Goal: Task Accomplishment & Management: Complete application form

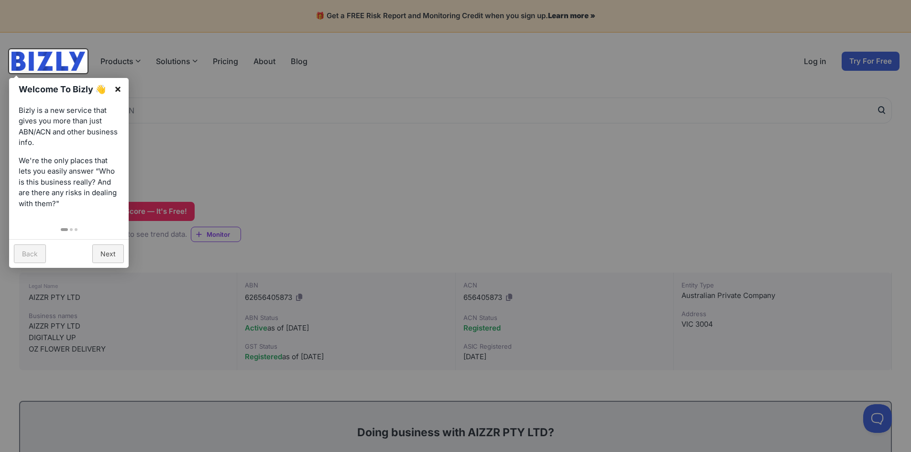
click at [115, 85] on link "×" at bounding box center [118, 89] width 22 height 22
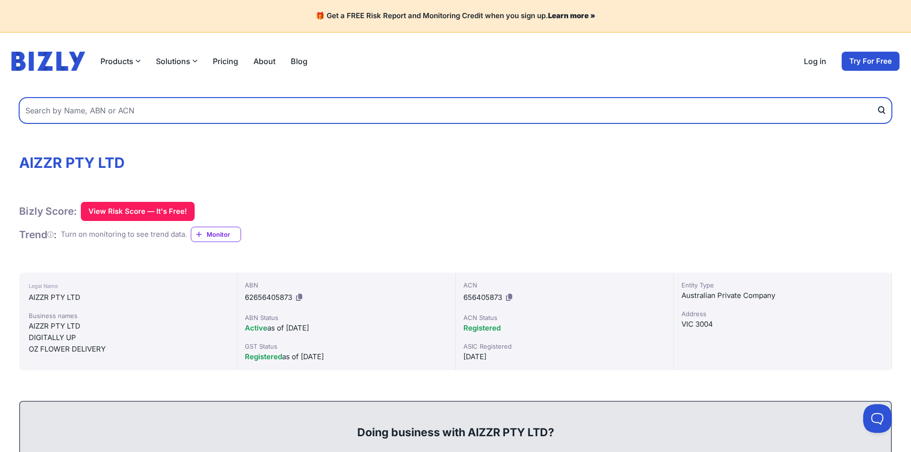
click at [116, 116] on input "text" at bounding box center [455, 111] width 873 height 26
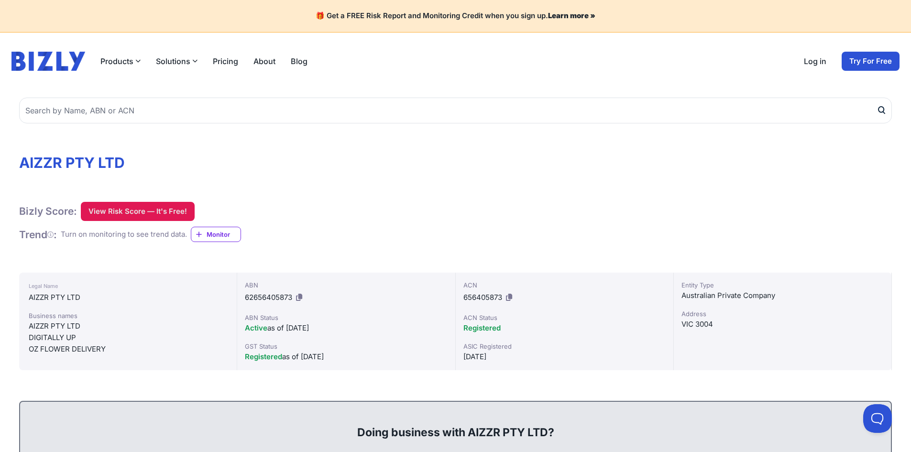
click at [137, 204] on button "View Risk Score — It's Free!" at bounding box center [138, 211] width 114 height 19
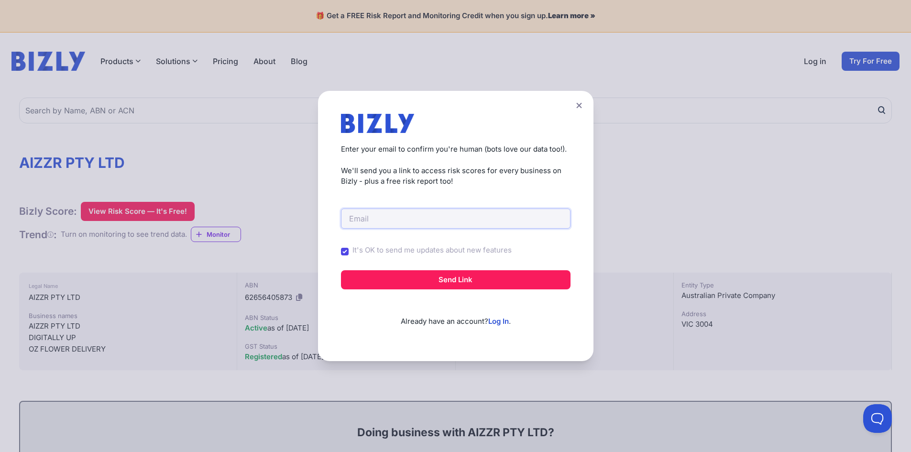
click at [385, 212] on input "email" at bounding box center [456, 218] width 230 height 20
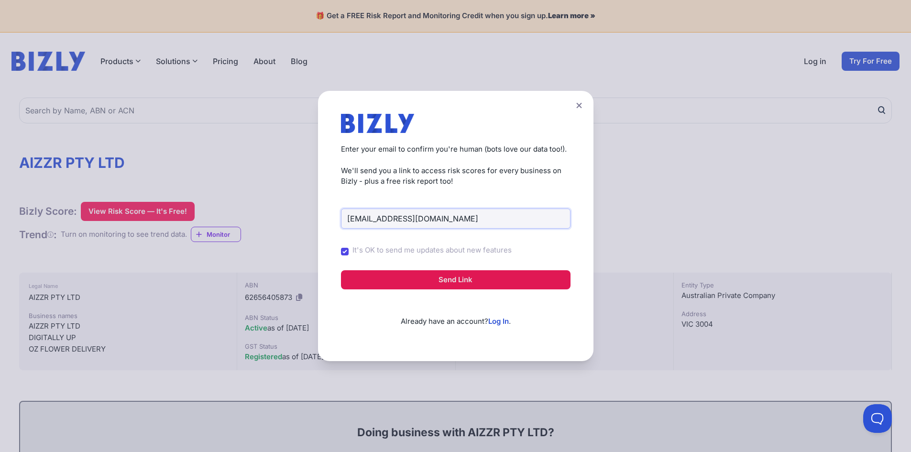
type input "[EMAIL_ADDRESS][DOMAIN_NAME]"
click at [460, 280] on button "Send Link" at bounding box center [456, 279] width 230 height 19
click at [475, 276] on button "Send Link" at bounding box center [456, 279] width 230 height 19
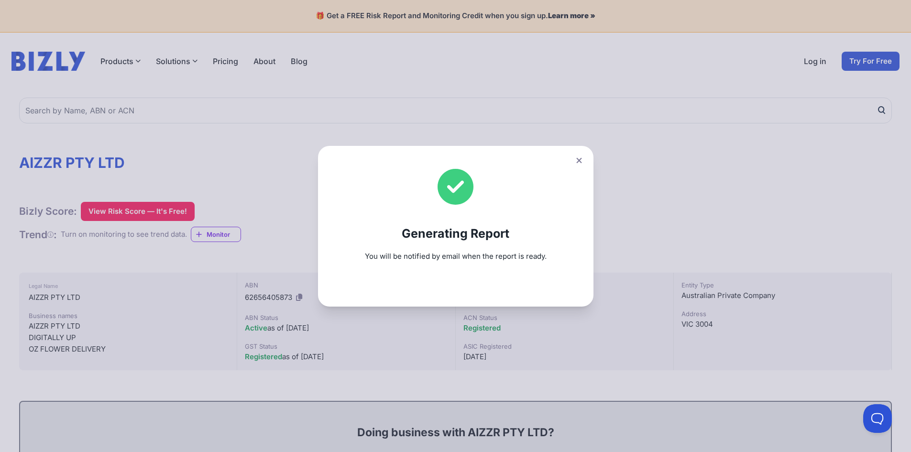
click at [581, 159] on icon at bounding box center [578, 159] width 5 height 5
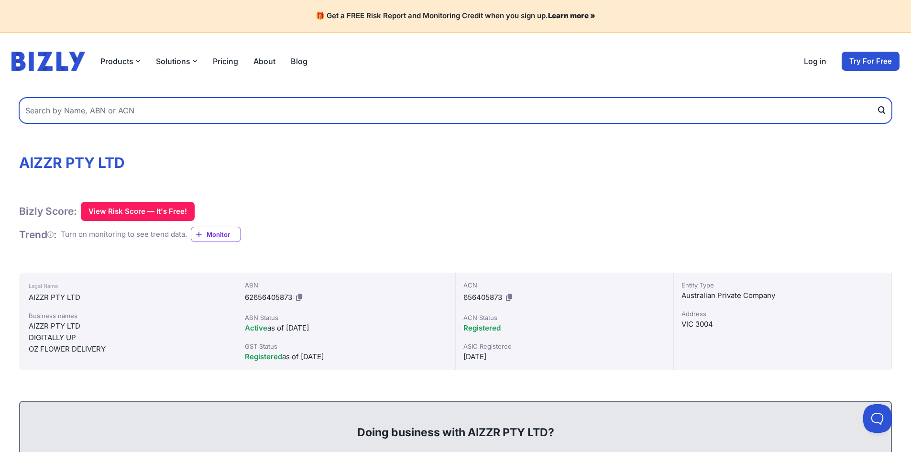
click at [166, 114] on input "text" at bounding box center [455, 111] width 873 height 26
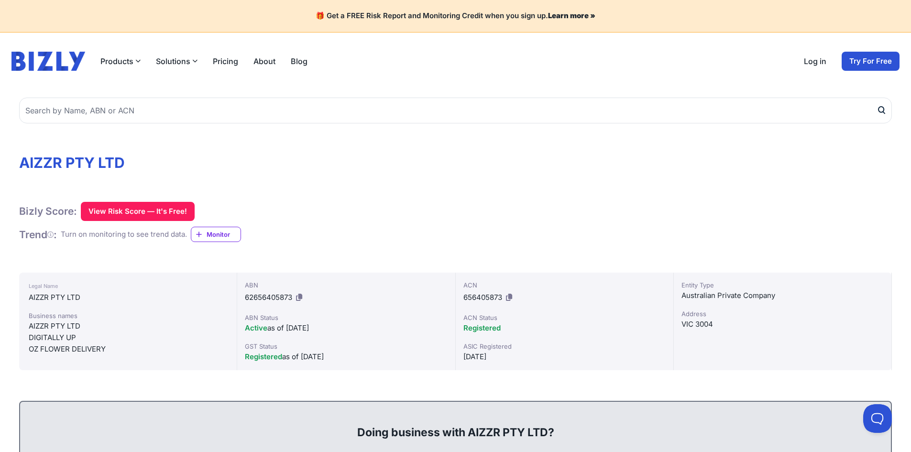
click at [72, 59] on img at bounding box center [48, 61] width 74 height 19
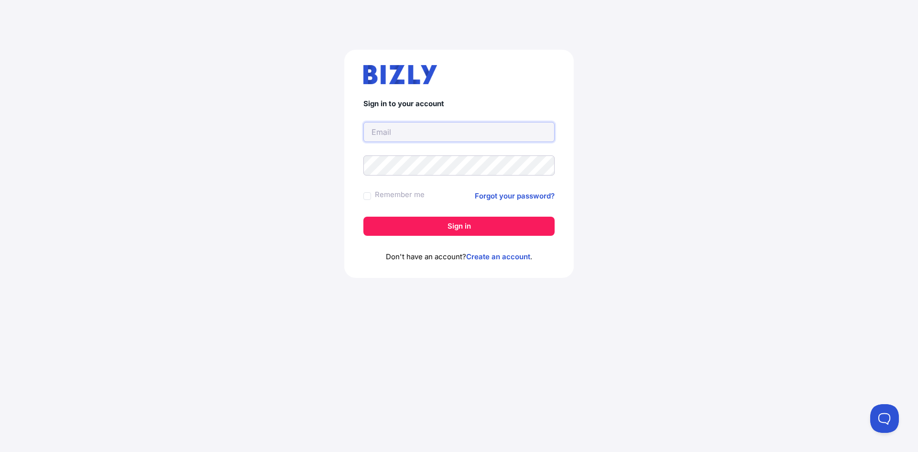
click at [424, 125] on input "text" at bounding box center [458, 132] width 191 height 20
type input "as"
click at [640, 157] on div "Sign in to your account as Remember me Forgot your password? Sign in Don't have…" at bounding box center [459, 168] width 880 height 282
click at [455, 132] on input "text" at bounding box center [458, 132] width 191 height 20
type input "ashar"
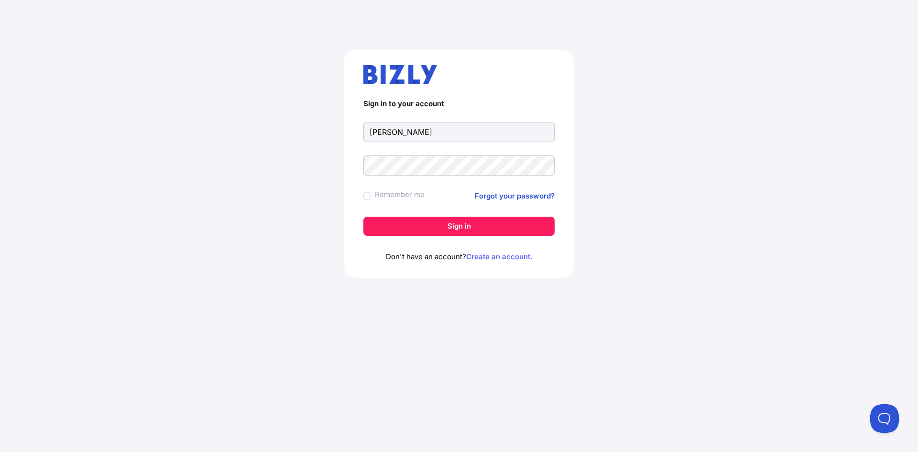
click at [492, 258] on link "Create an account" at bounding box center [498, 256] width 64 height 9
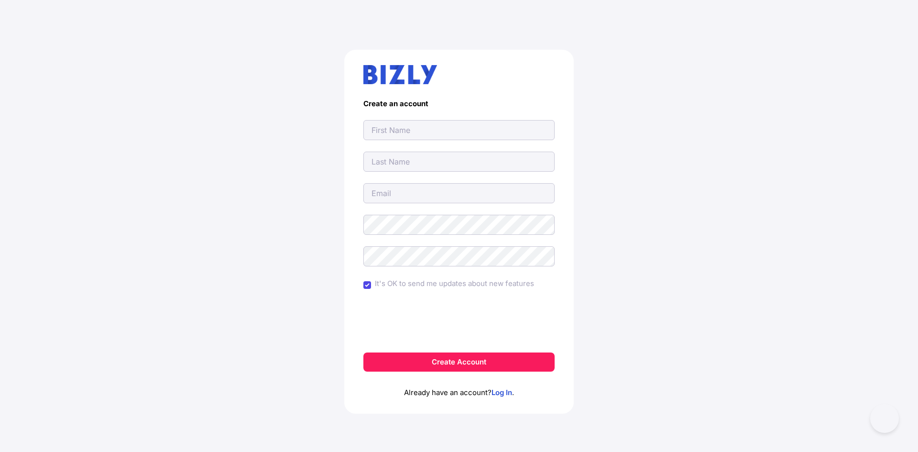
click at [412, 128] on input "text" at bounding box center [458, 130] width 191 height 20
type input "[PERSON_NAME]"
type input "Jamil"
click at [420, 190] on input "[EMAIL_ADDRESS][DOMAIN_NAME]" at bounding box center [458, 193] width 191 height 20
type input "[EMAIL_ADDRESS][DOMAIN_NAME]"
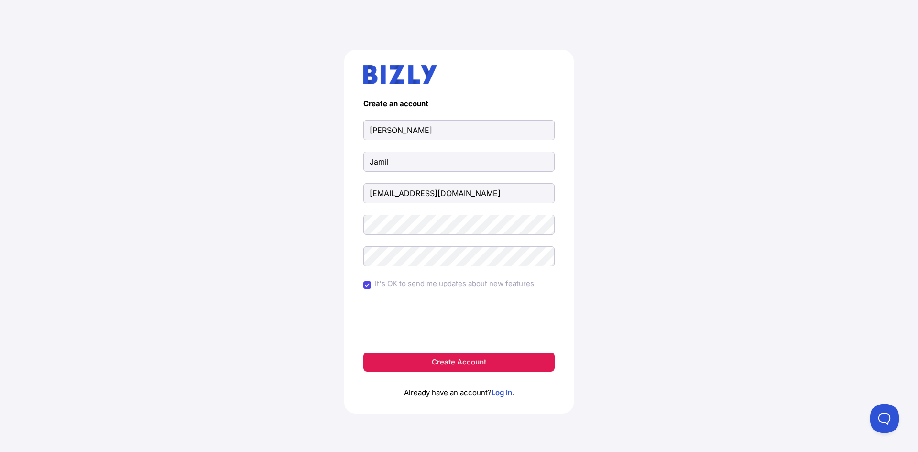
click at [448, 358] on button "Create Account" at bounding box center [458, 361] width 191 height 19
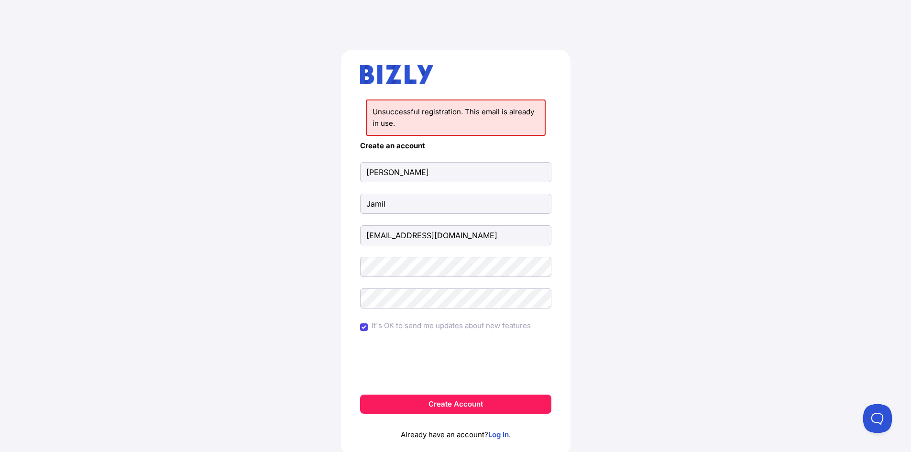
scroll to position [34, 0]
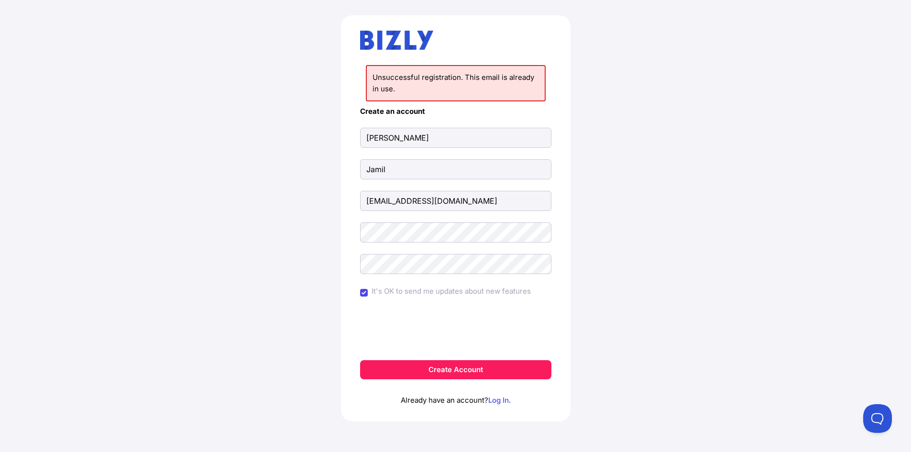
click at [493, 399] on link "Log In" at bounding box center [498, 399] width 21 height 9
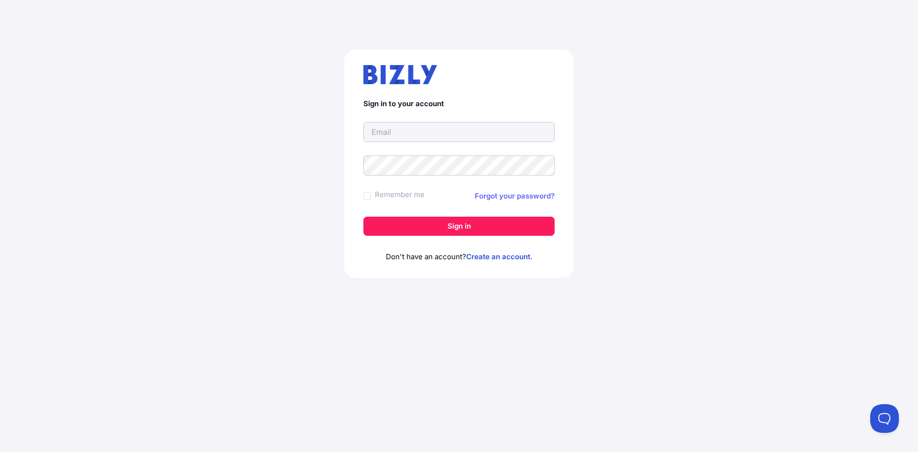
type input "[EMAIL_ADDRESS][DOMAIN_NAME]"
click at [523, 195] on link "Forgot your password?" at bounding box center [515, 195] width 80 height 11
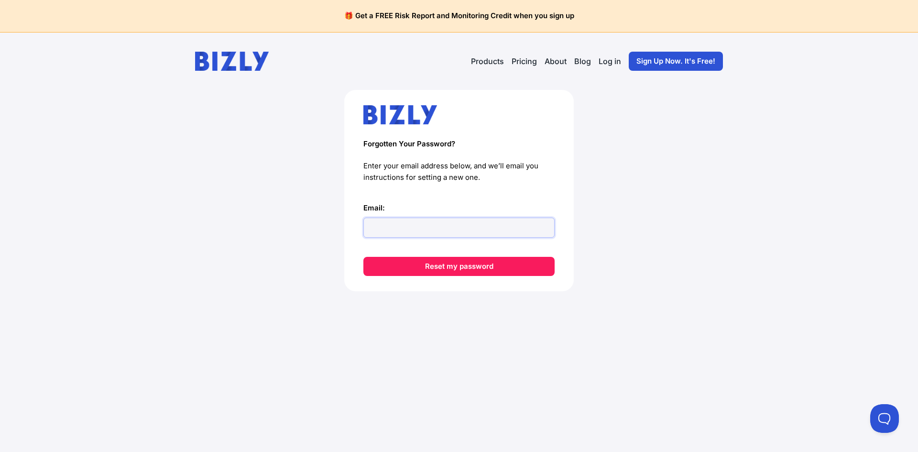
click at [386, 225] on input "Email:" at bounding box center [458, 228] width 191 height 20
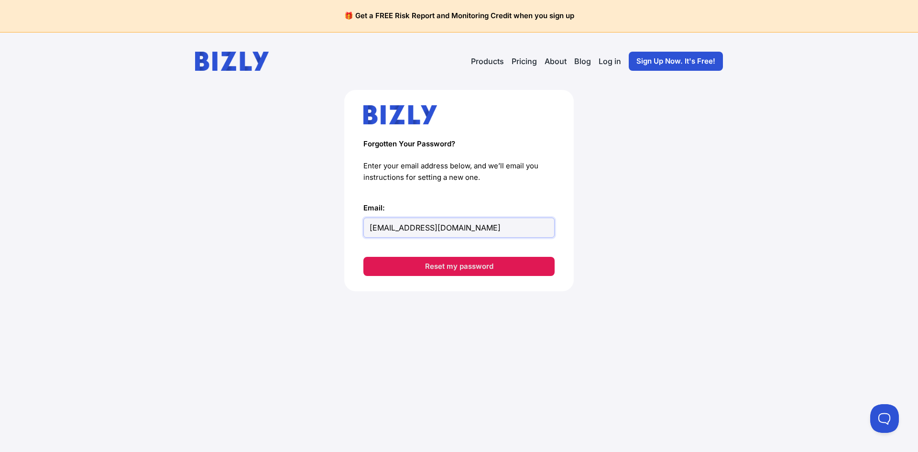
type input "asharjamil@gmail.com"
click at [475, 273] on button "Reset my password" at bounding box center [458, 266] width 191 height 19
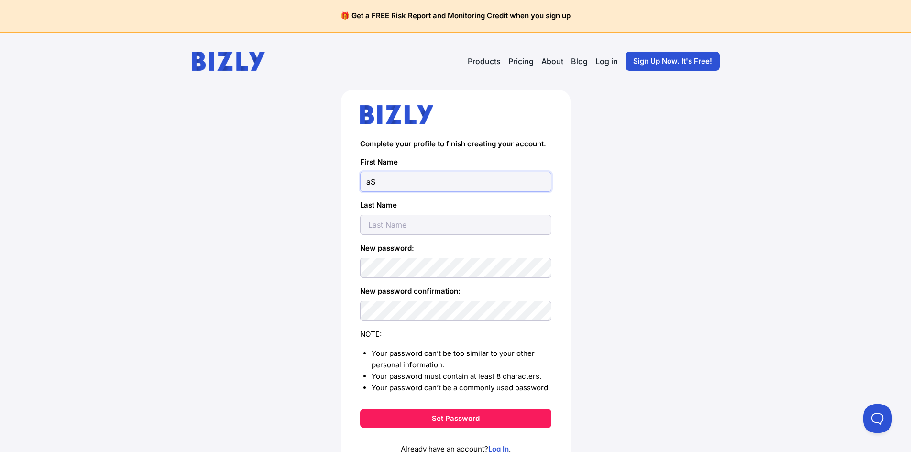
type input "a"
type input "Ashar"
type input "Jamil"
click at [421, 321] on form "Complete your profile to finish creating your account: First Name Ashar Last Na…" at bounding box center [455, 284] width 191 height 288
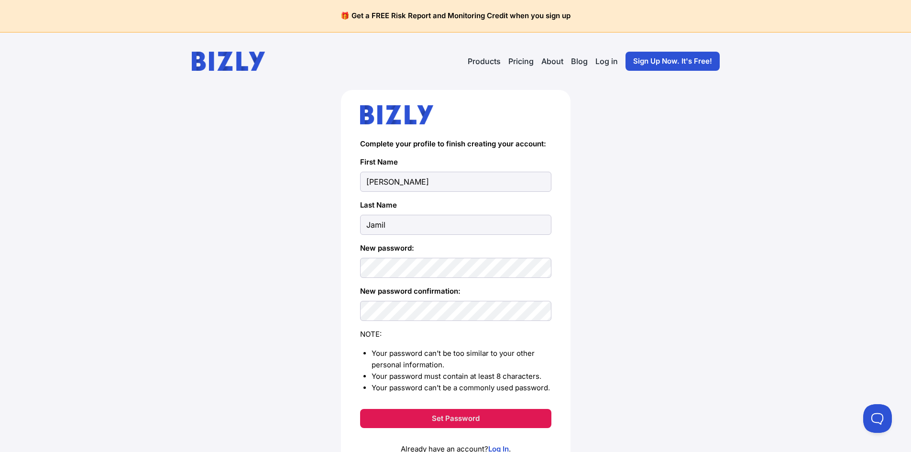
click at [463, 416] on button "Set Password" at bounding box center [455, 418] width 191 height 19
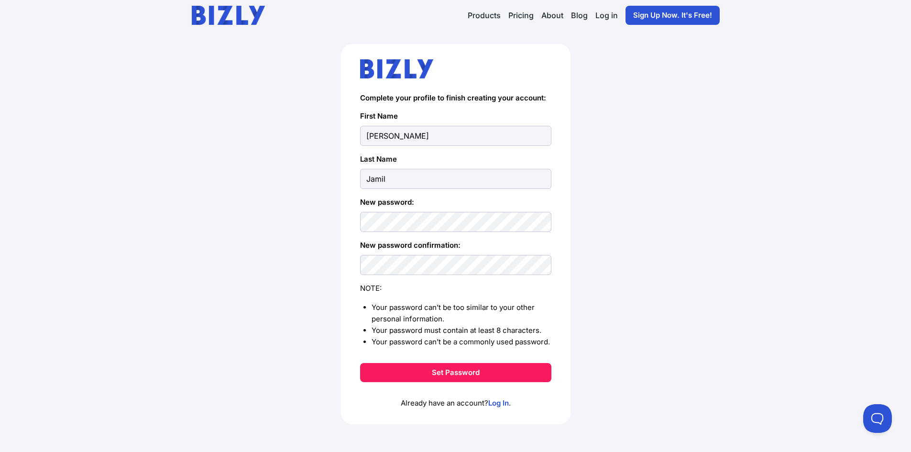
scroll to position [49, 0]
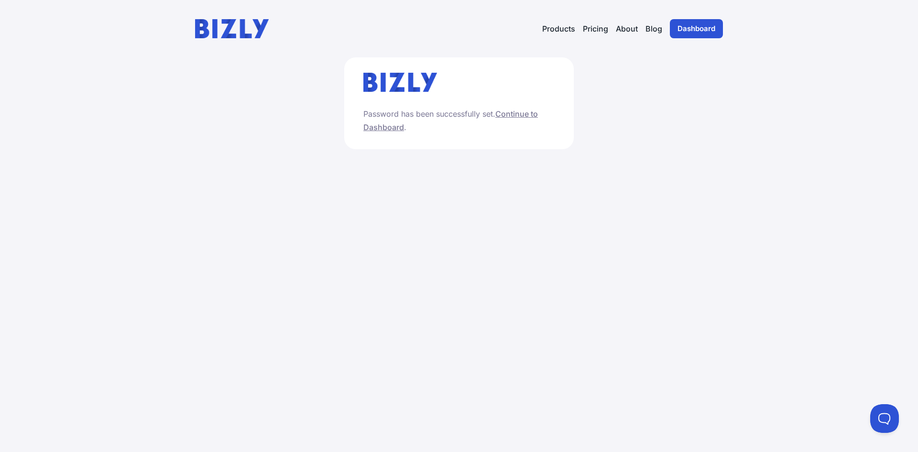
click at [518, 114] on link "Continue to Dashboard" at bounding box center [450, 120] width 175 height 23
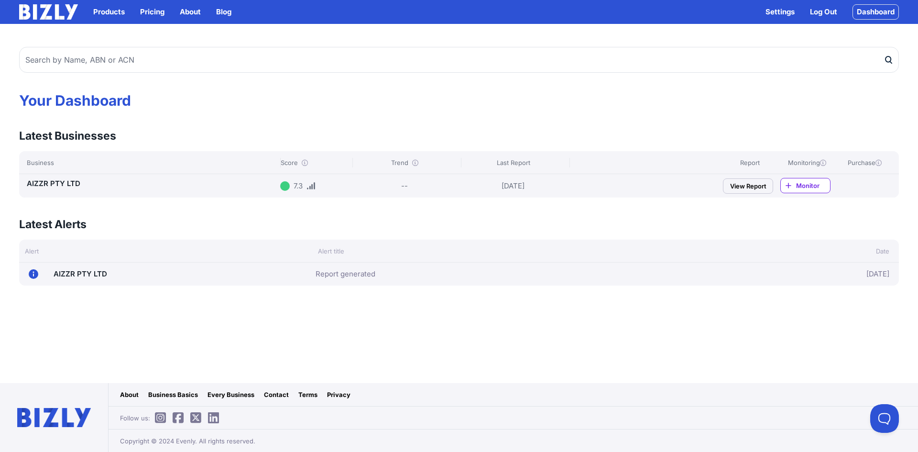
click at [538, 120] on div "Your Dashboard Latest Businesses View all Business Score Trend Last Report Repo…" at bounding box center [459, 160] width 918 height 250
click at [800, 184] on span "Monitor" at bounding box center [813, 186] width 34 height 10
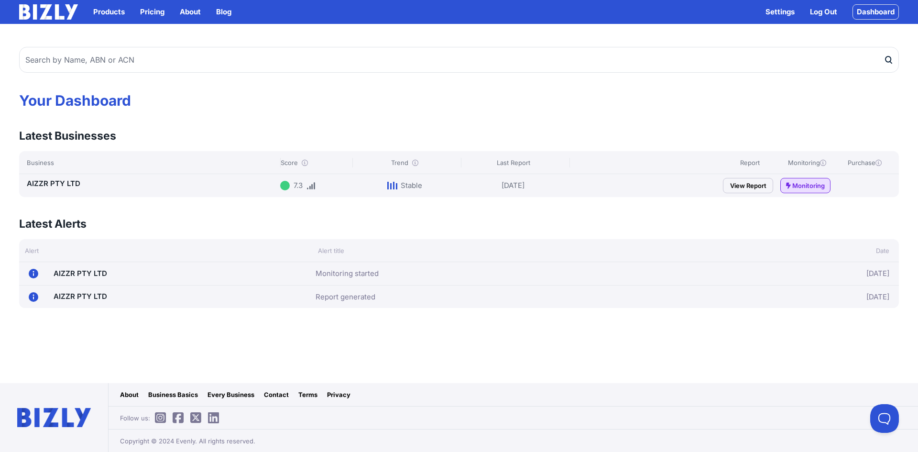
click at [302, 163] on icon at bounding box center [305, 163] width 6 height 6
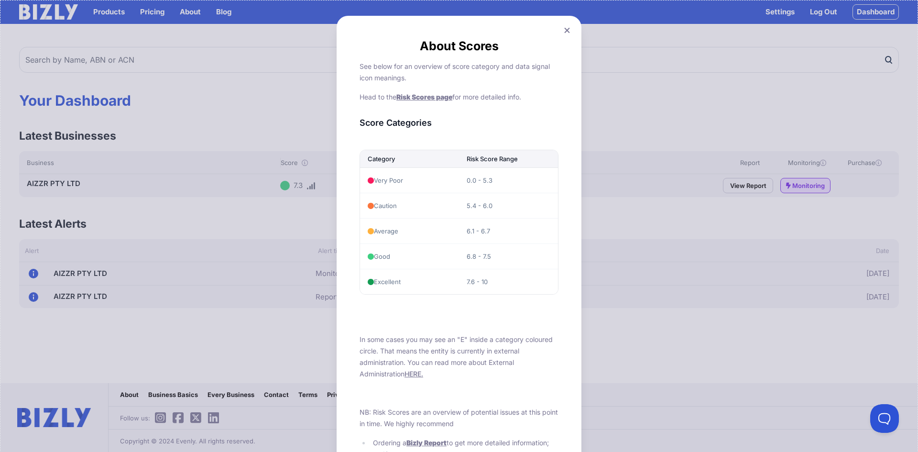
click at [565, 30] on icon at bounding box center [566, 30] width 5 height 5
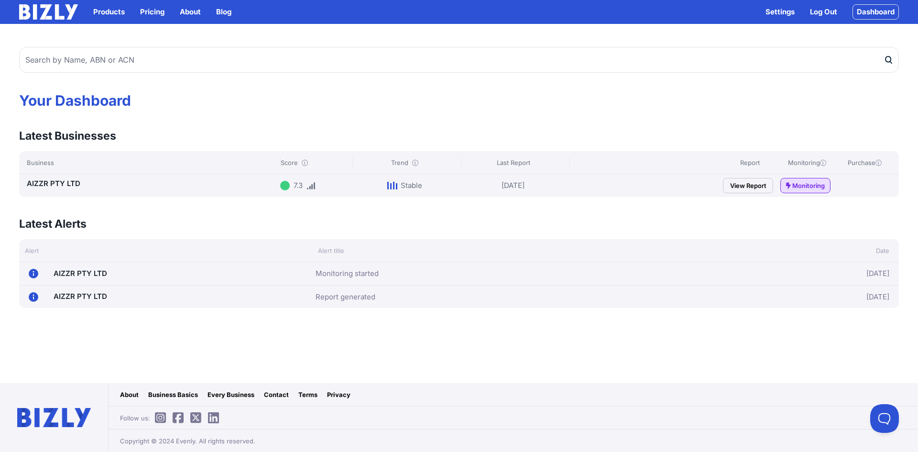
click at [303, 162] on icon at bounding box center [305, 163] width 6 height 6
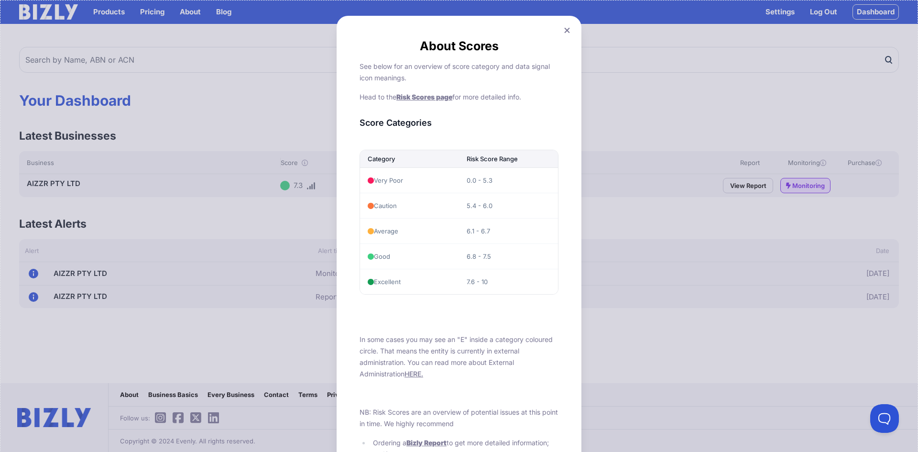
click at [564, 31] on icon at bounding box center [566, 30] width 5 height 5
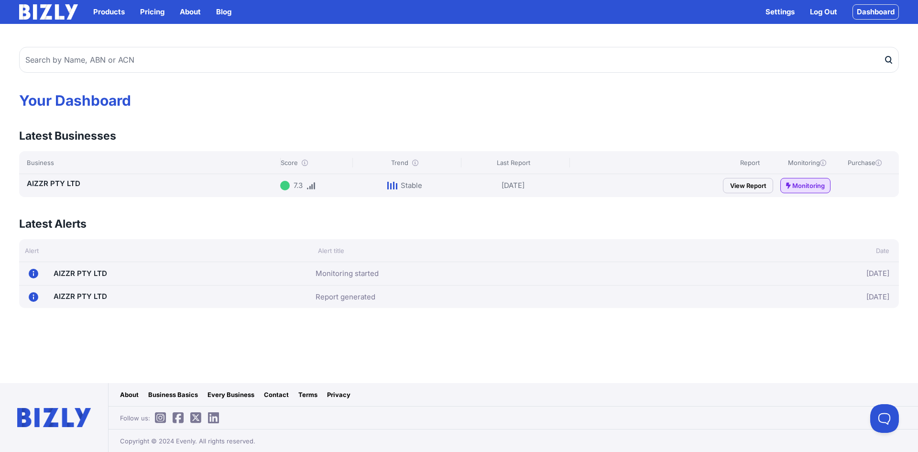
click at [741, 189] on link "View Report" at bounding box center [748, 185] width 50 height 15
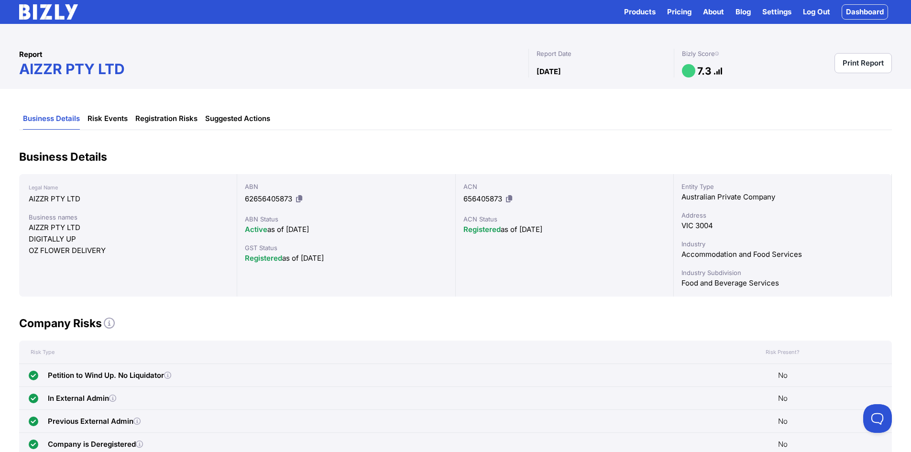
drag, startPoint x: 244, startPoint y: 249, endPoint x: 340, endPoint y: 260, distance: 96.7
click at [340, 260] on div "ABN 62656405873 ABN Status Active as of 07/01/2022 GST Status Registered as of …" at bounding box center [346, 235] width 218 height 122
click at [350, 260] on div "Registered as of 07/01/2022" at bounding box center [346, 257] width 202 height 11
drag, startPoint x: 246, startPoint y: 220, endPoint x: 361, endPoint y: 233, distance: 116.4
click at [356, 233] on div "ABN Status Active as of 07/01/2022" at bounding box center [346, 224] width 202 height 21
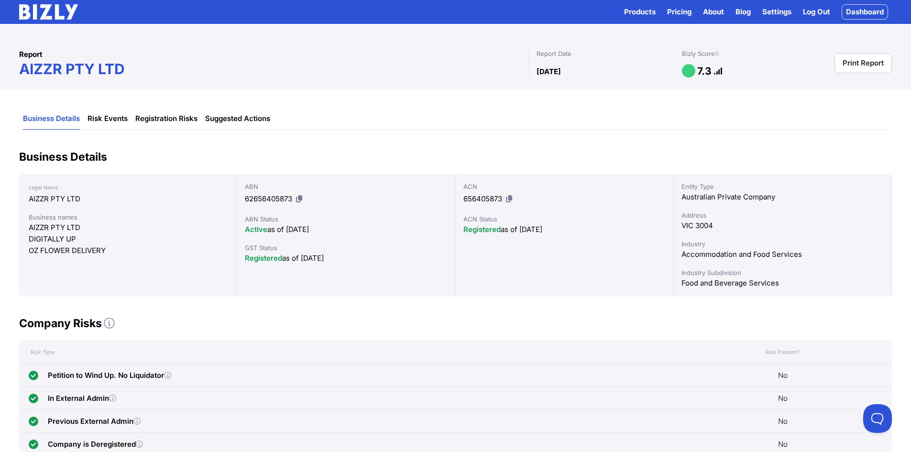
drag, startPoint x: 572, startPoint y: 232, endPoint x: 528, endPoint y: 231, distance: 44.5
click at [528, 231] on div "Registered as of 16/06/2025" at bounding box center [564, 229] width 202 height 11
click at [480, 220] on div "ACN Status" at bounding box center [564, 219] width 202 height 10
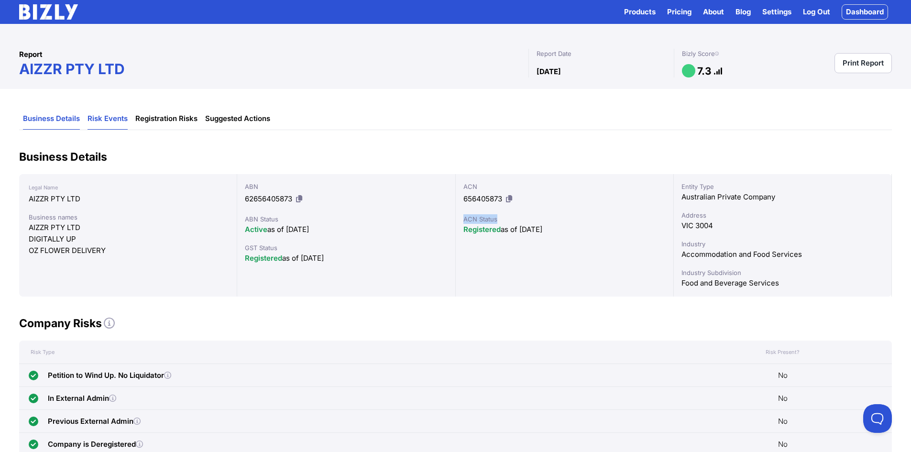
click at [102, 118] on link "Risk Events" at bounding box center [108, 119] width 40 height 22
click at [112, 120] on link "Risk Events" at bounding box center [108, 119] width 40 height 22
click at [234, 117] on link "Suggested Actions" at bounding box center [237, 119] width 65 height 22
